Goal: Task Accomplishment & Management: Complete application form

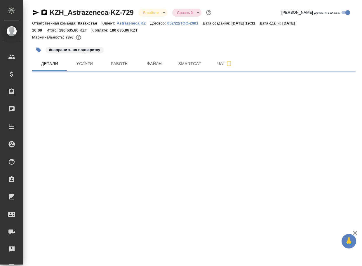
select select "RU"
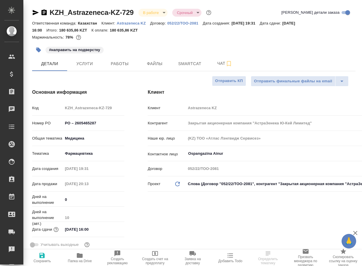
type textarea "x"
type input "[PERSON_NAME]"
type input "Matveeva Anastasia"
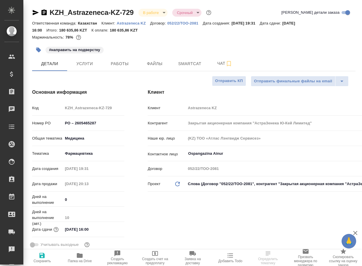
type input "[PERSON_NAME]"
type textarea "x"
click at [124, 66] on span "Работы" at bounding box center [120, 63] width 28 height 7
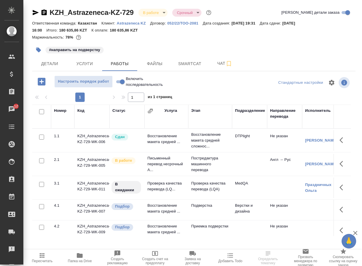
click at [206, 208] on p "Подверстка" at bounding box center [210, 206] width 38 height 6
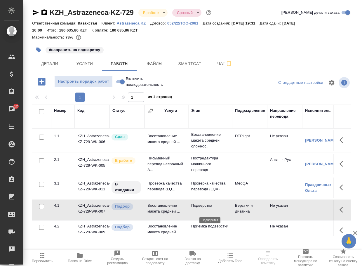
click at [207, 208] on p "Подверстка" at bounding box center [210, 206] width 38 height 6
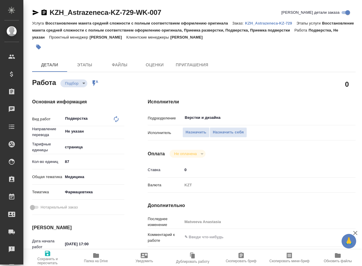
type textarea "x"
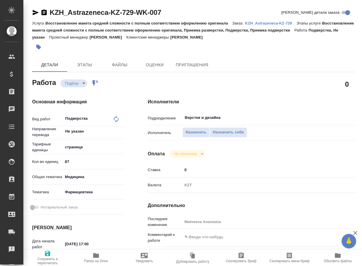
type textarea "x"
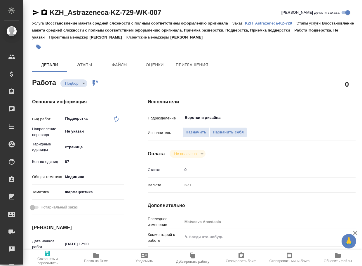
type textarea "x"
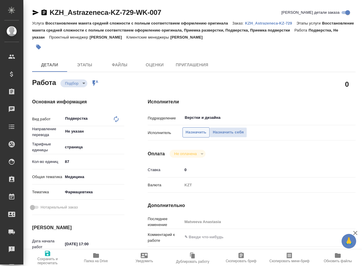
type textarea "x"
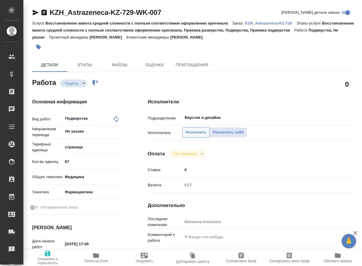
click at [192, 131] on span "Назначить" at bounding box center [196, 132] width 21 height 7
type textarea "x"
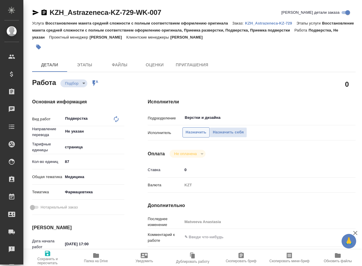
type textarea "x"
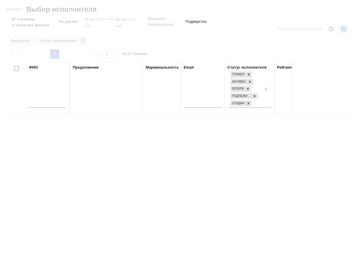
type textarea "x"
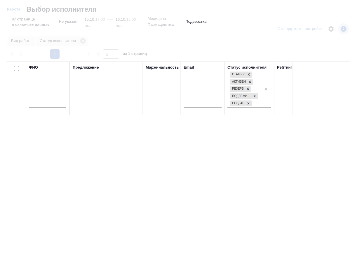
click at [45, 107] on input "text" at bounding box center [47, 103] width 37 height 7
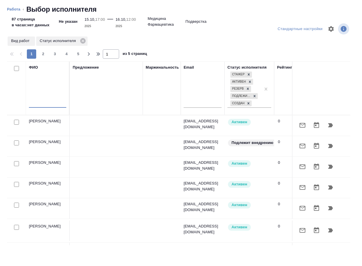
type textarea "x"
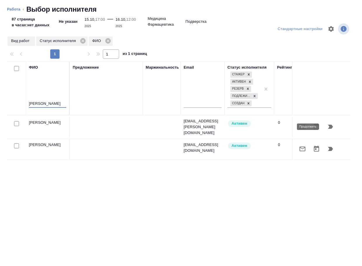
type input "васильева"
click at [332, 126] on icon "button" at bounding box center [330, 127] width 5 height 4
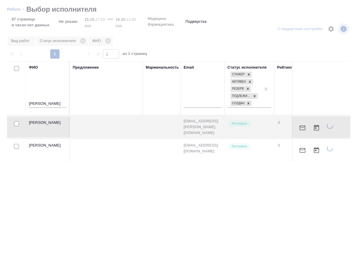
type textarea "x"
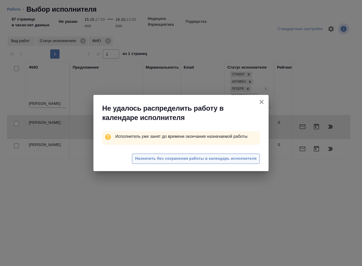
click at [237, 158] on span "Назначить без сохранения работы в календарь исполнителя" at bounding box center [195, 158] width 121 height 7
type textarea "x"
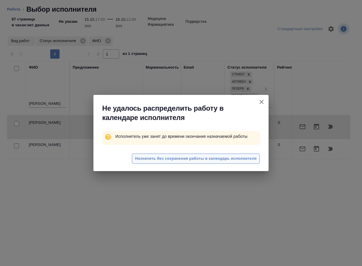
type textarea "x"
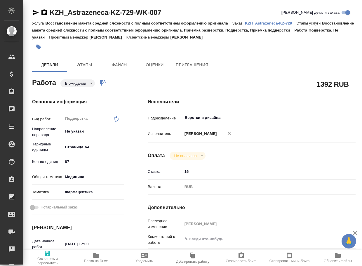
type textarea "x"
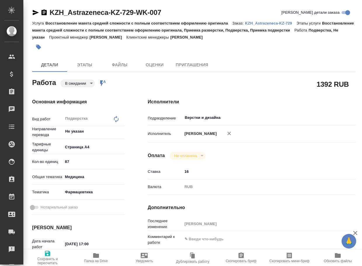
type textarea "x"
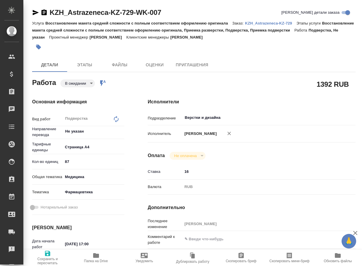
type textarea "x"
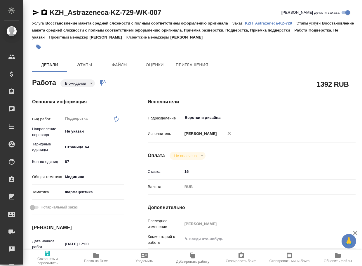
type textarea "x"
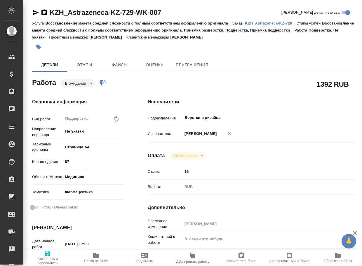
type textarea "x"
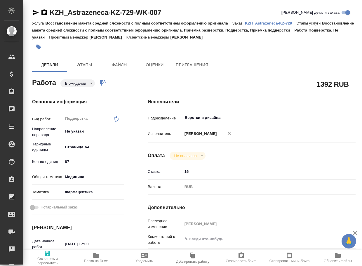
type textarea "x"
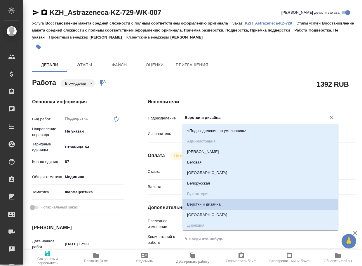
click at [246, 119] on input "Верстки и дизайна" at bounding box center [250, 117] width 133 height 7
type textarea "x"
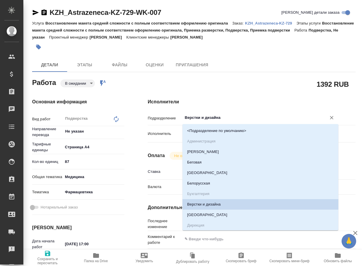
type textarea "x"
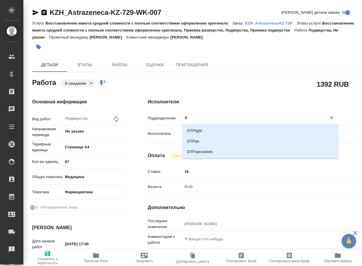
type input "dt"
type textarea "x"
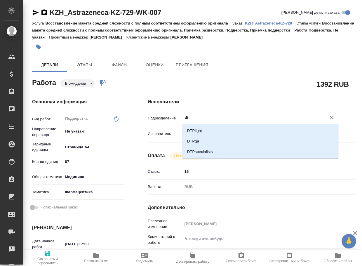
type textarea "x"
click at [228, 130] on li "DTPlight" at bounding box center [260, 131] width 156 height 11
type textarea "x"
type input "DTPlight"
type textarea "x"
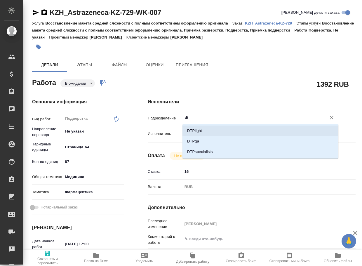
type textarea "x"
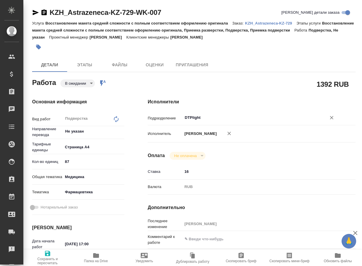
type input "DTPlight"
click at [53, 253] on span "Сохранить и пересчитать" at bounding box center [47, 257] width 41 height 15
type textarea "x"
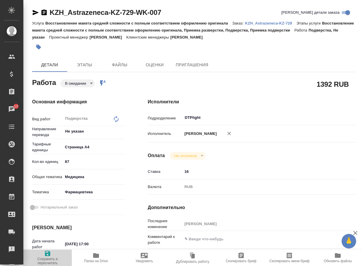
type textarea "x"
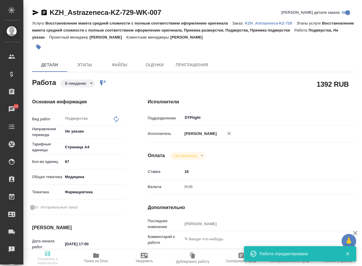
type textarea "x"
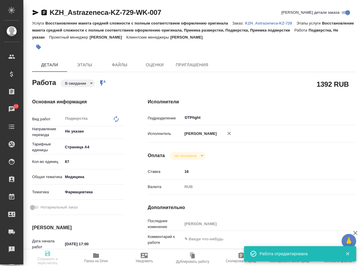
type textarea "x"
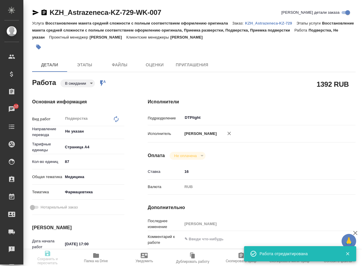
type input "pending"
type textarea "Подверстка"
type textarea "x"
type input "Не указан"
type input "5f036ec4e16dec2d6b59c8ff"
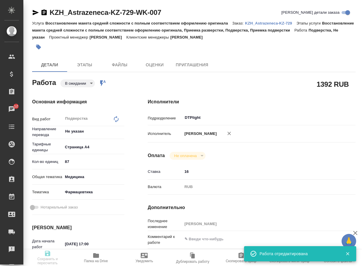
type input "87"
type input "med"
type input "6149832f2b7be24903fd7a82"
type input "15.10.2025 17:00"
type input "16.10.2025 12:00"
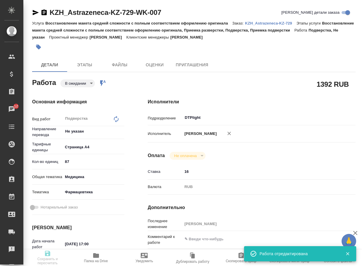
type input "[DATE] 16:00"
type input "DTPlight"
type input "notPayed"
type input "16"
type input "RUB"
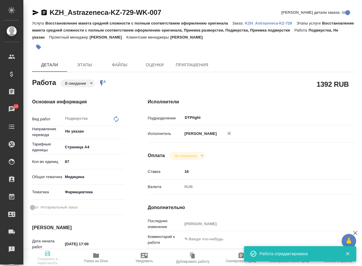
type input "[PERSON_NAME]"
type textarea "x"
type textarea "/Clients/Astrazeneca KZ/Orders/KZH_Astrazeneca-KZ-729/DTP/KZH_Astrazeneca-KZ-72…"
type textarea "x"
type input "KZH_Astrazeneca-KZ-729"
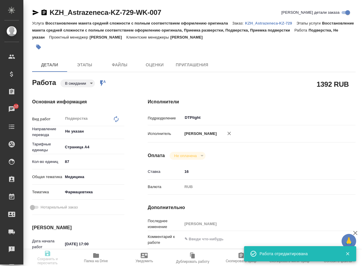
type input "PO – 2605465287"
type input "Восстановление макета средней сложности с полным соответствием оформлению ориги…"
type input "[PERSON_NAME]"
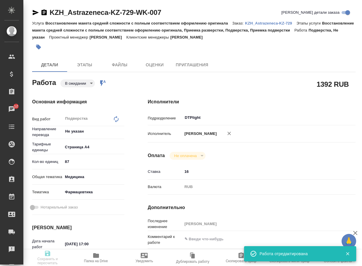
type input "/Clients/Astrazeneca KZ/Orders/KZH_Astrazeneca-KZ-729"
type textarea "x"
type textarea "на русский язык. Переведите пожалуйста для дальнейшей подачи в регуляторные орг…"
type textarea "x"
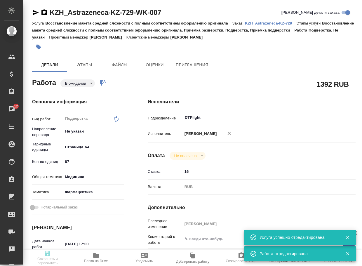
type textarea "x"
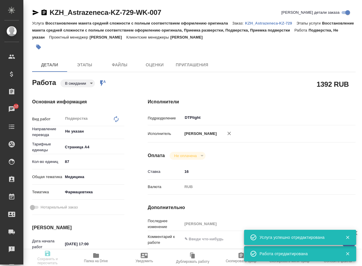
type textarea "x"
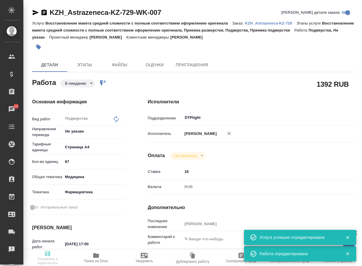
type textarea "x"
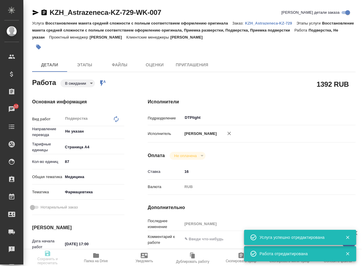
type textarea "x"
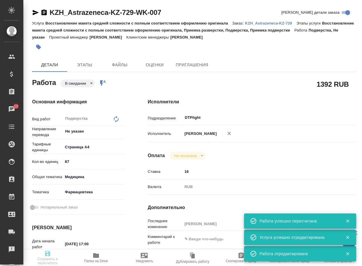
type input "pending"
type textarea "Подверстка"
type textarea "x"
type input "Не указан"
type input "5f036ec4e16dec2d6b59c8ff"
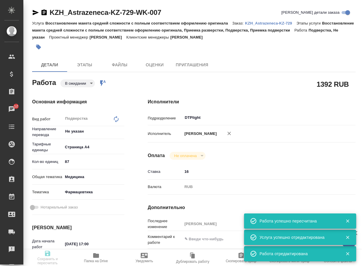
type input "87"
type input "med"
type input "6149832f2b7be24903fd7a82"
type input "15.10.2025 17:00"
type input "16.10.2025 12:00"
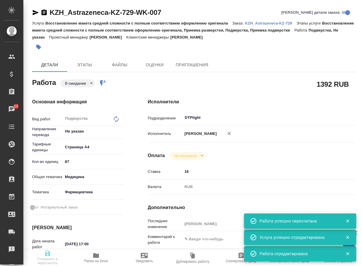
type input "[DATE] 16:00"
type input "DTPlight"
type input "notPayed"
type input "16"
type input "RUB"
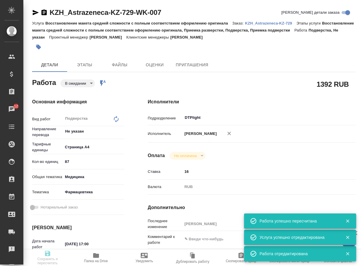
type input "[PERSON_NAME]"
type textarea "x"
type textarea "/Clients/Astrazeneca KZ/Orders/KZH_Astrazeneca-KZ-729/DTP/KZH_Astrazeneca-KZ-72…"
type textarea "x"
type input "KZH_Astrazeneca-KZ-729"
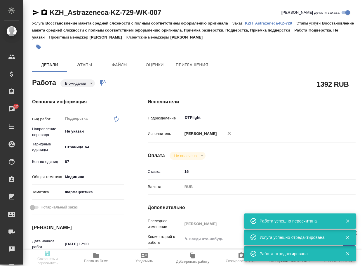
type input "PO – 2605465287"
type input "Восстановление макета средней сложности с полным соответствием оформлению ориги…"
type input "[PERSON_NAME]"
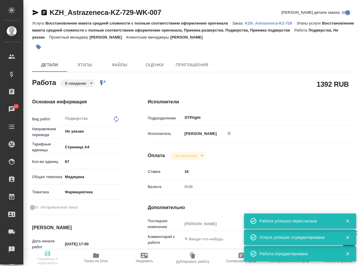
type input "/Clients/Astrazeneca KZ/Orders/KZH_Astrazeneca-KZ-729"
type textarea "x"
type textarea "на русский язык. Переведите пожалуйста для дальнейшей подачи в регуляторные орг…"
type textarea "x"
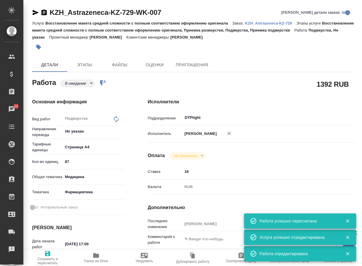
type textarea "x"
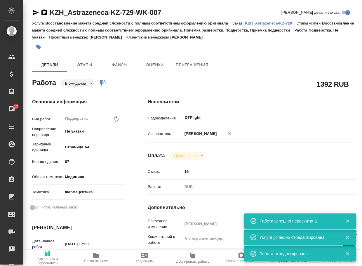
type textarea "x"
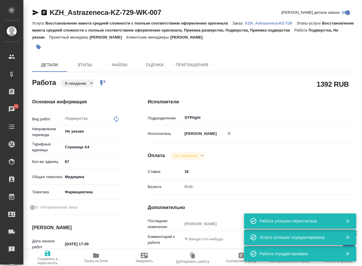
type textarea "x"
